Goal: Task Accomplishment & Management: Manage account settings

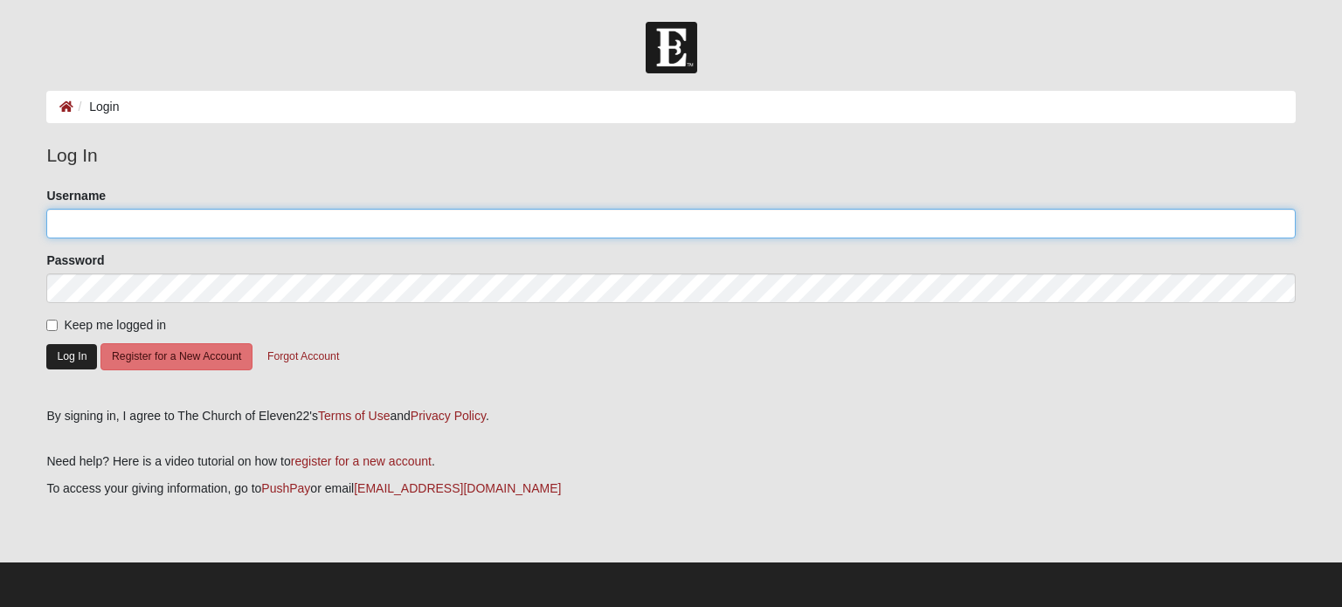
type input "JCostley60"
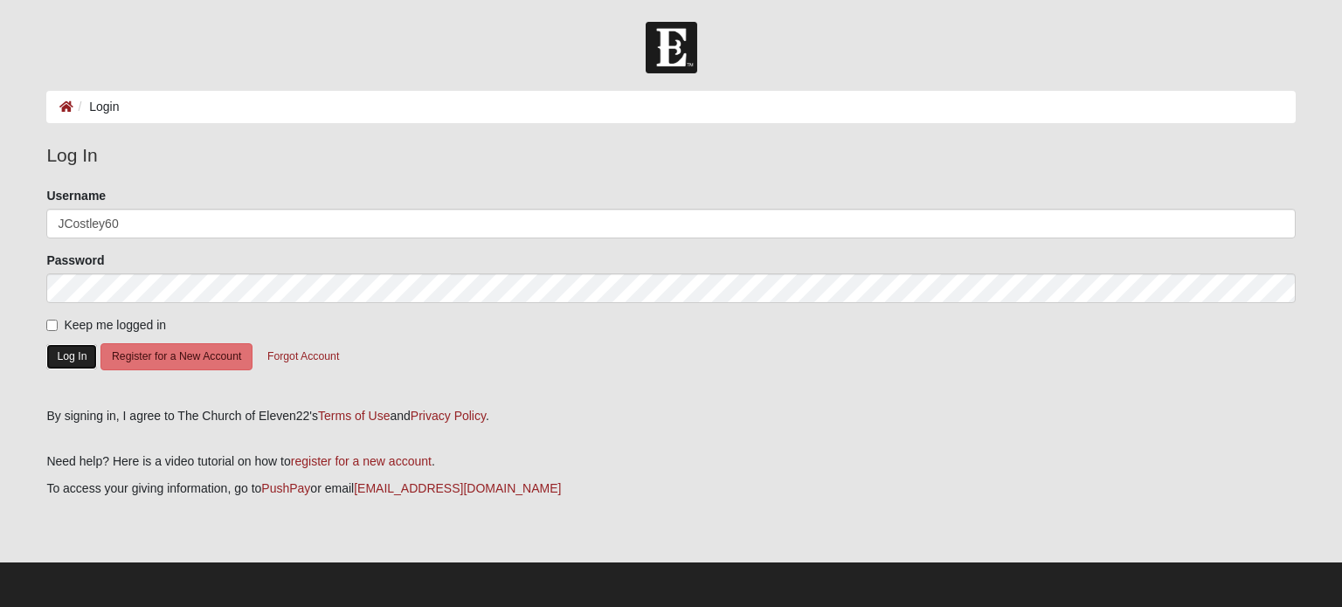
click at [65, 356] on button "Log In" at bounding box center [71, 356] width 51 height 25
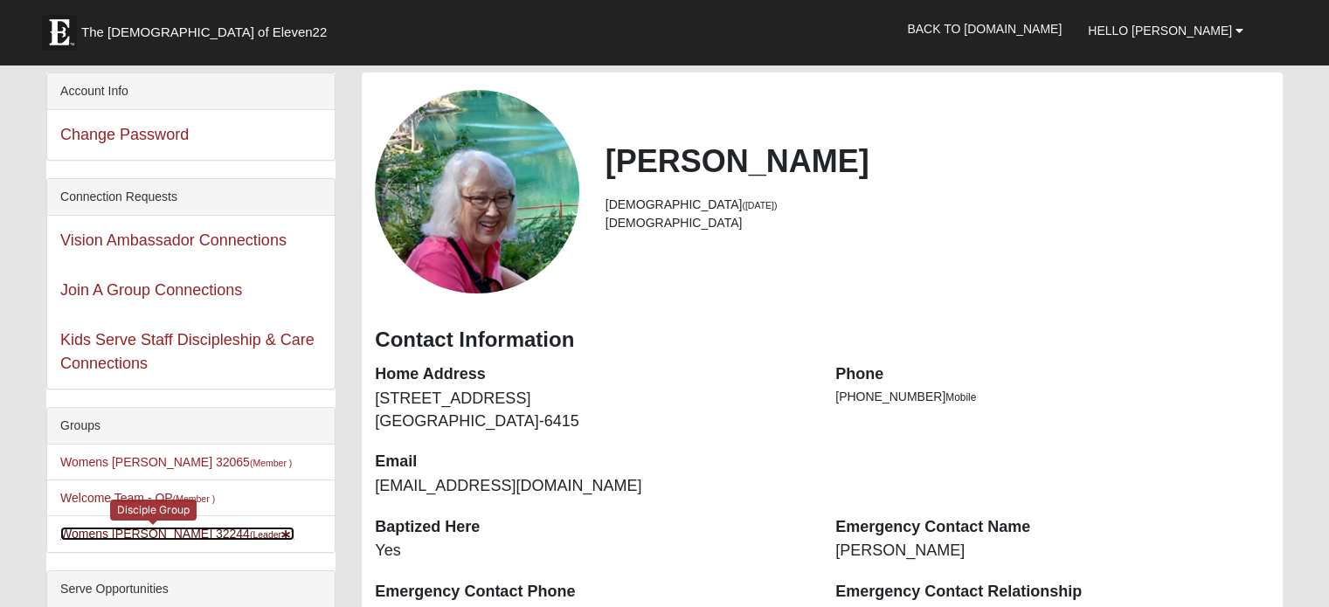
click at [189, 537] on link "Womens Costley 32244 (Leader )" at bounding box center [177, 534] width 234 height 14
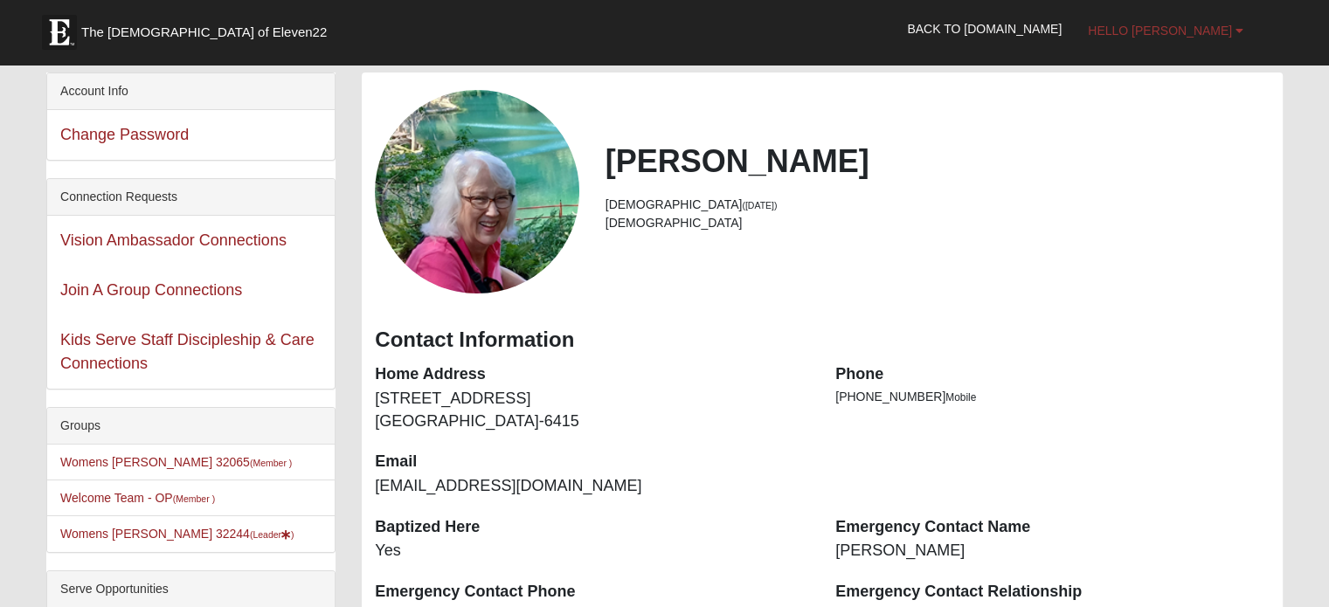
click at [1169, 21] on link "Hello [PERSON_NAME]" at bounding box center [1165, 31] width 182 height 44
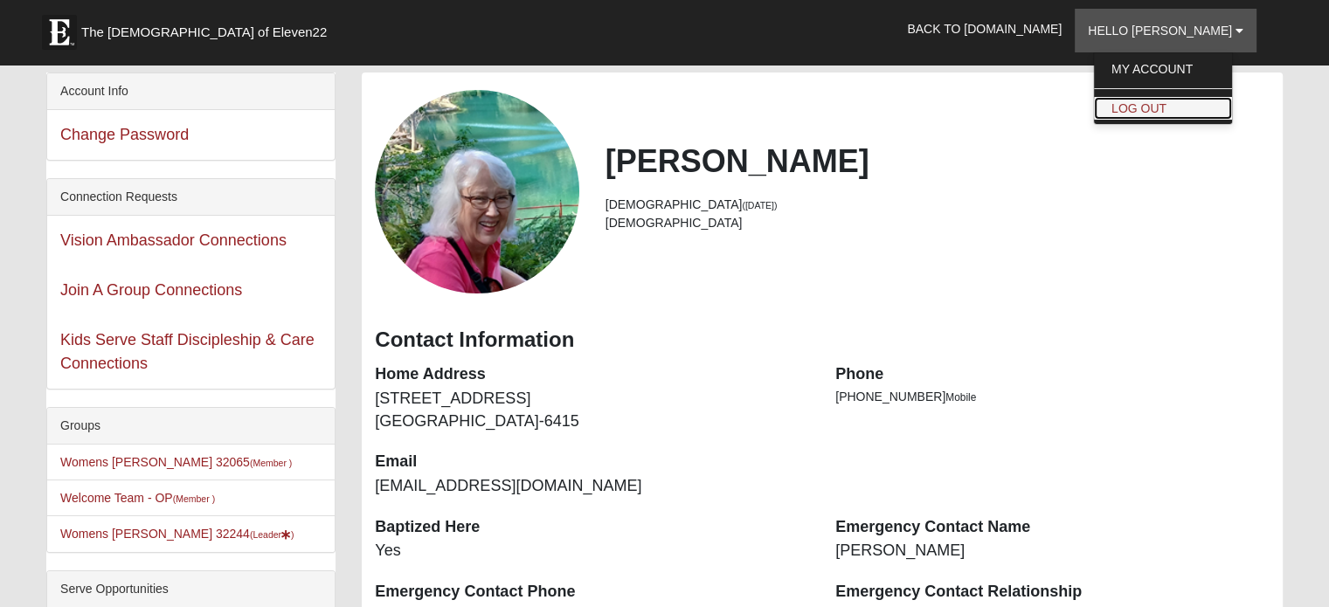
click at [1195, 100] on link "Log Out" at bounding box center [1163, 108] width 138 height 23
